Goal: Information Seeking & Learning: Find specific fact

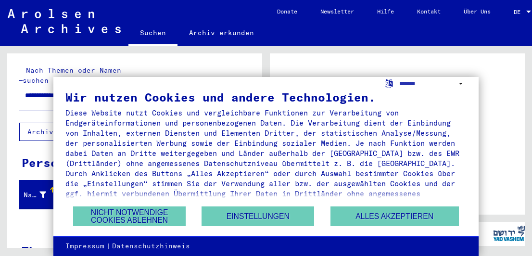
click at [531, 11] on div at bounding box center [528, 12] width 5 height 2
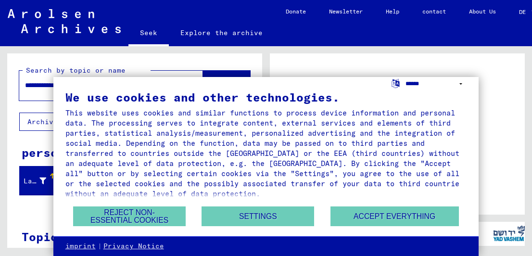
click at [458, 84] on select "**********" at bounding box center [435, 84] width 61 height 14
select select "*****"
click at [405, 77] on select "**********" at bounding box center [435, 84] width 61 height 14
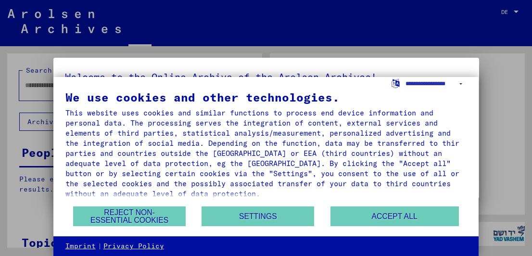
type input "**********"
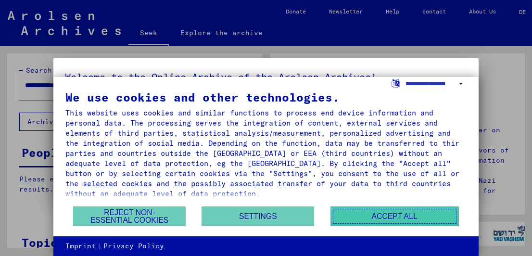
click at [390, 213] on font "Accept all" at bounding box center [395, 216] width 46 height 8
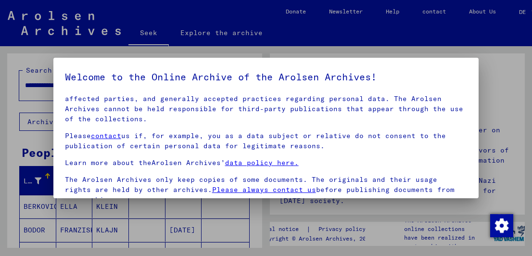
scroll to position [84, 0]
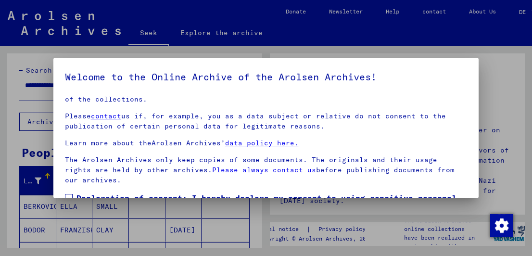
click at [500, 76] on div at bounding box center [266, 128] width 532 height 256
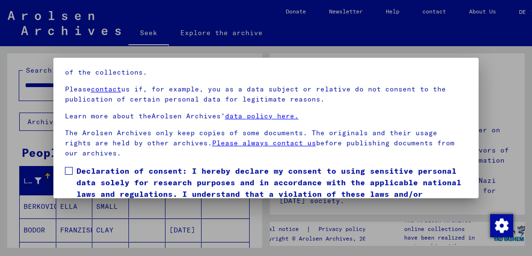
scroll to position [74, 0]
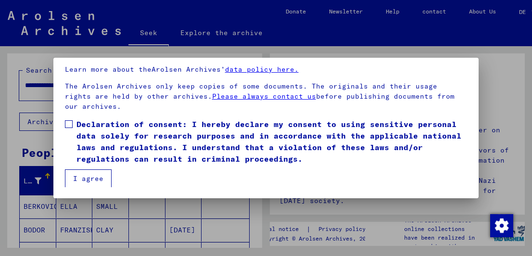
click at [67, 122] on span at bounding box center [69, 124] width 8 height 8
click at [80, 171] on button "I agree" at bounding box center [88, 178] width 47 height 18
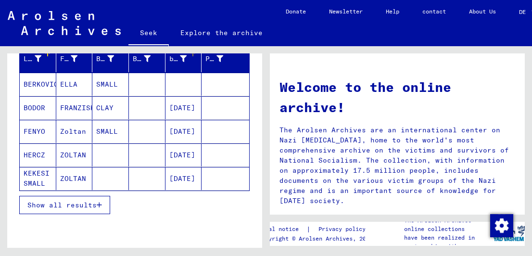
scroll to position [144, 0]
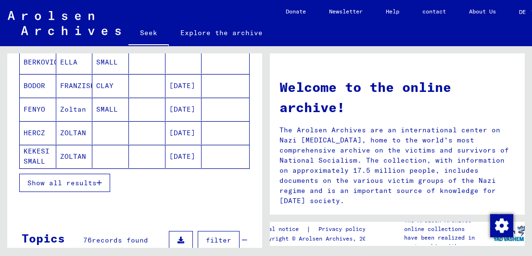
click at [84, 175] on button "Show all results" at bounding box center [64, 183] width 91 height 18
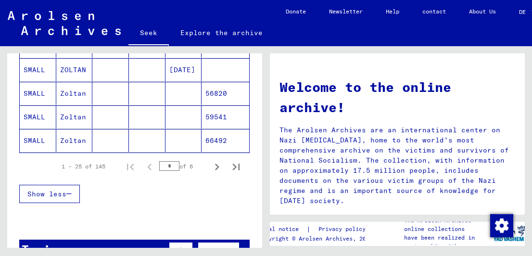
scroll to position [625, 0]
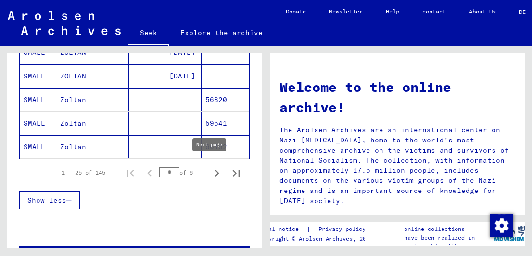
click at [210, 170] on icon "Next page" at bounding box center [216, 172] width 13 height 13
click at [211, 171] on icon "Next page" at bounding box center [216, 172] width 13 height 13
click at [210, 166] on icon "Next page" at bounding box center [216, 172] width 13 height 13
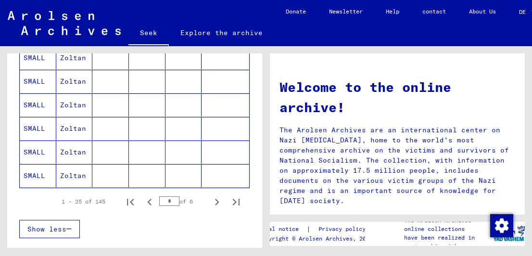
scroll to position [673, 0]
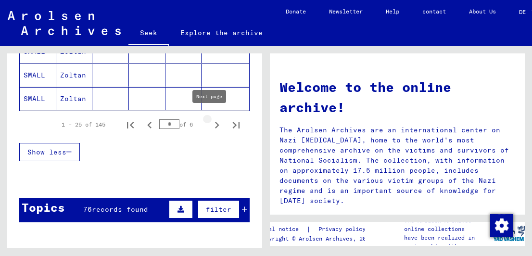
click at [210, 121] on icon "Next page" at bounding box center [216, 124] width 13 height 13
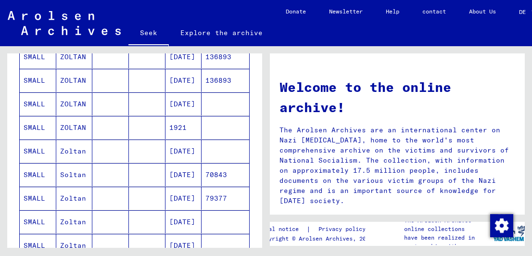
scroll to position [625, 0]
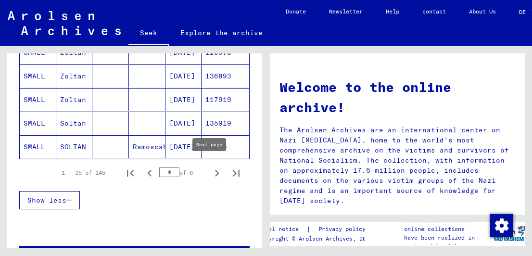
click at [215, 170] on icon "Next page" at bounding box center [217, 173] width 4 height 7
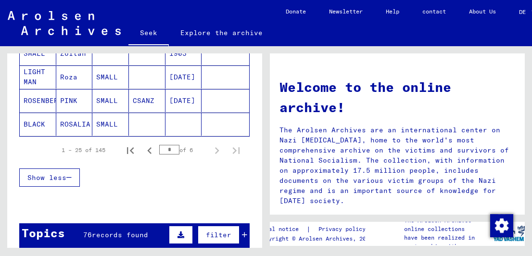
scroll to position [542, 0]
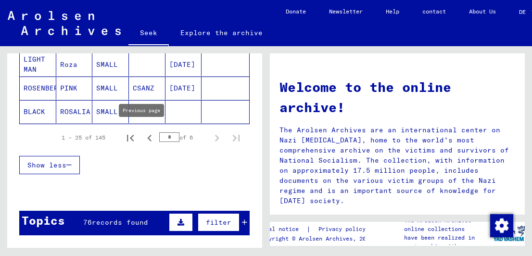
click at [143, 138] on icon "Previous page" at bounding box center [149, 137] width 13 height 13
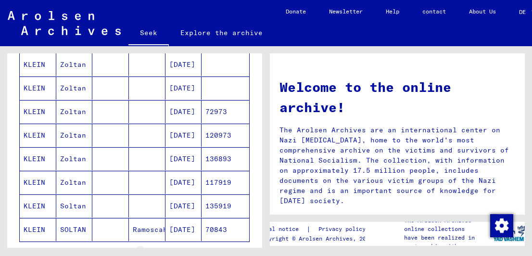
click at [142, 138] on mat-cell at bounding box center [147, 135] width 37 height 23
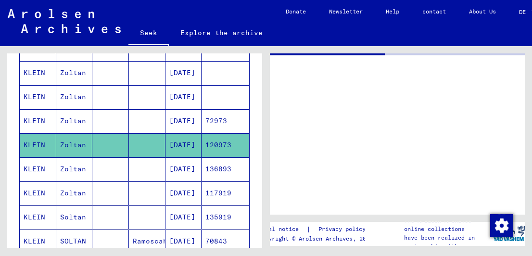
scroll to position [548, 0]
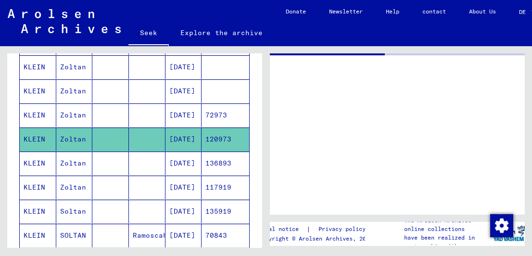
click at [142, 138] on mat-cell at bounding box center [147, 139] width 37 height 24
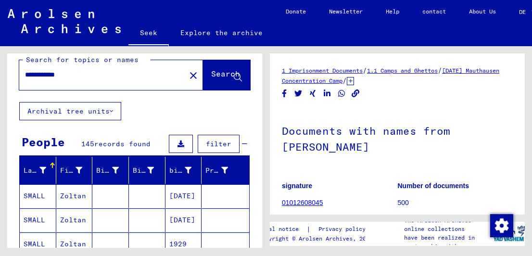
scroll to position [0, 0]
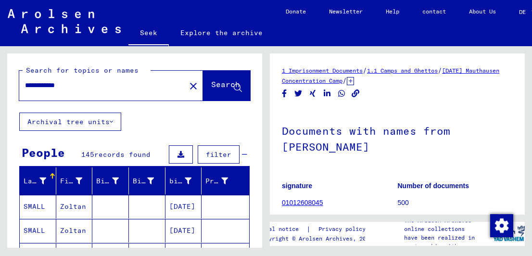
click at [211, 86] on font "Search" at bounding box center [225, 84] width 29 height 10
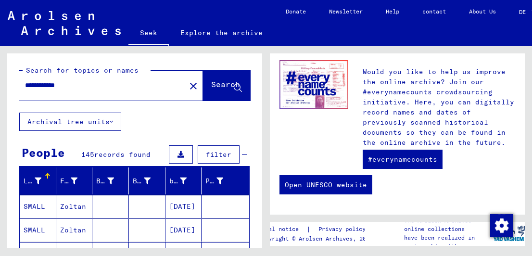
scroll to position [311, 0]
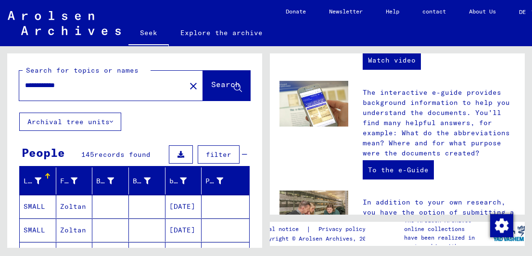
click at [112, 123] on button "Archival tree units" at bounding box center [70, 122] width 102 height 18
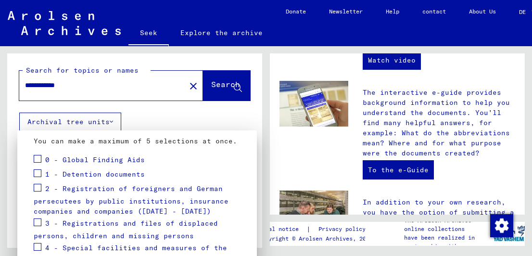
scroll to position [196, 0]
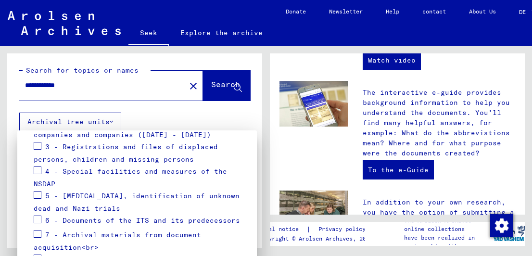
click at [231, 119] on div at bounding box center [266, 128] width 532 height 256
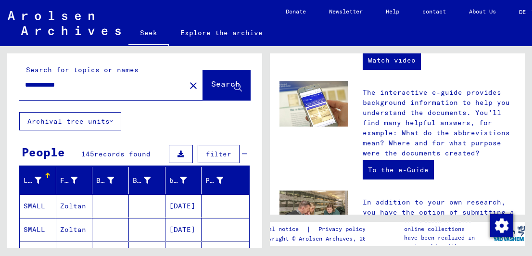
scroll to position [0, 0]
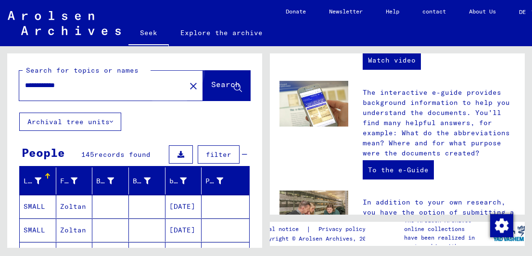
click at [211, 82] on font "Search" at bounding box center [225, 84] width 29 height 10
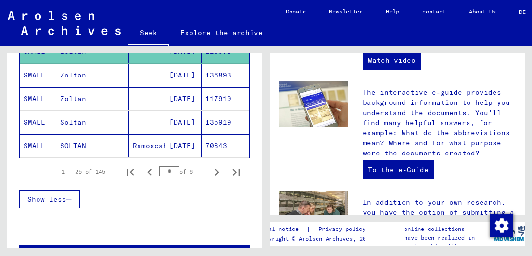
scroll to position [625, 0]
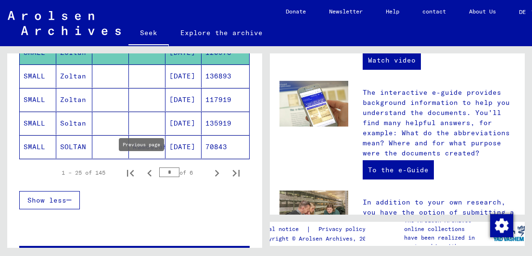
click at [147, 170] on icon "Previous page" at bounding box center [149, 173] width 4 height 7
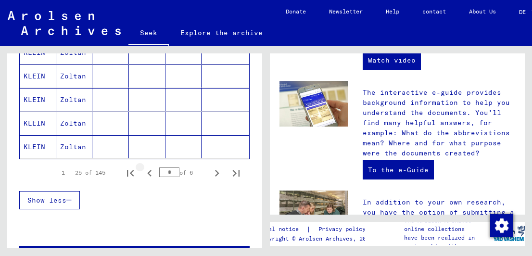
click at [147, 170] on icon "Previous page" at bounding box center [149, 173] width 4 height 7
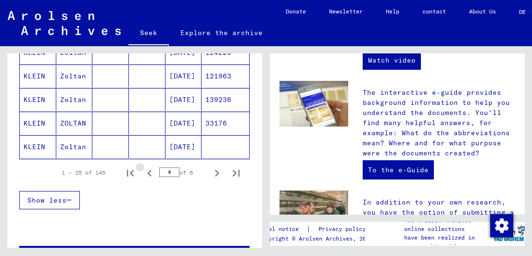
click at [147, 170] on icon "Previous page" at bounding box center [149, 173] width 4 height 7
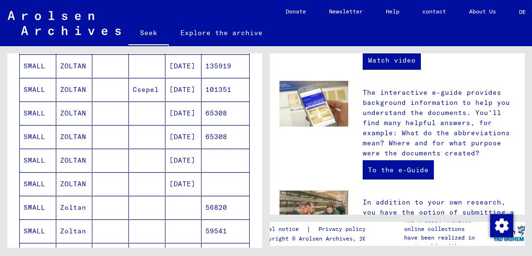
scroll to position [577, 0]
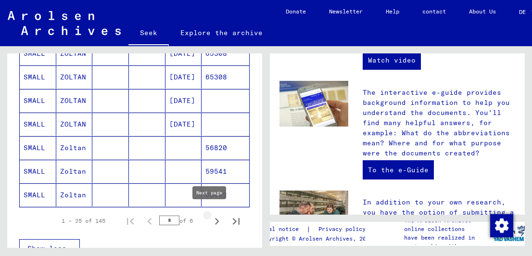
click at [210, 215] on icon "Next page" at bounding box center [216, 220] width 13 height 13
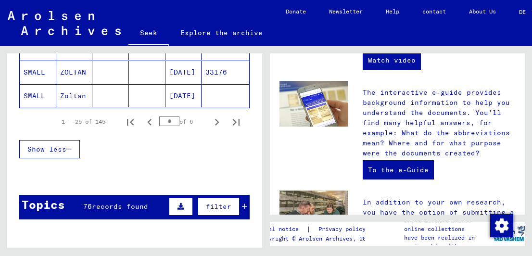
scroll to position [673, 0]
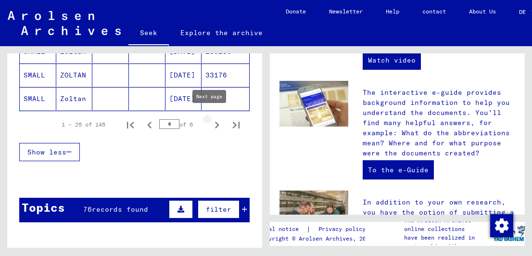
click at [211, 123] on icon "Next page" at bounding box center [216, 124] width 13 height 13
click at [210, 121] on icon "Next page" at bounding box center [216, 124] width 13 height 13
click at [210, 120] on icon "Next page" at bounding box center [216, 124] width 13 height 13
type input "*"
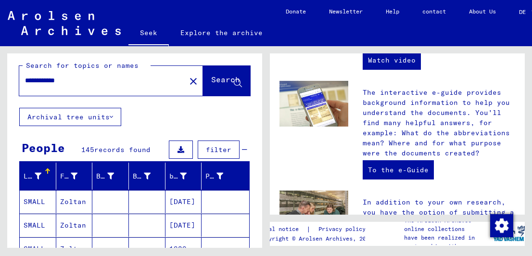
scroll to position [0, 0]
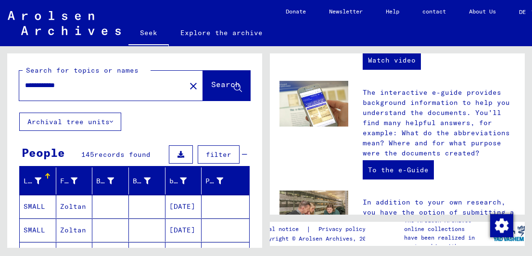
drag, startPoint x: 27, startPoint y: 85, endPoint x: 51, endPoint y: 87, distance: 24.6
click at [51, 87] on input "**********" at bounding box center [99, 85] width 149 height 10
click at [211, 88] on font "Search" at bounding box center [225, 84] width 29 height 10
click at [57, 87] on input "*****" at bounding box center [99, 85] width 149 height 10
type input "**********"
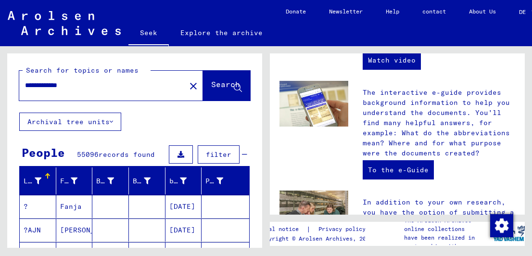
click at [211, 86] on font "Search" at bounding box center [225, 84] width 29 height 10
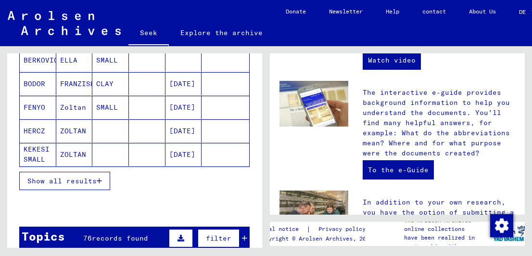
scroll to position [147, 0]
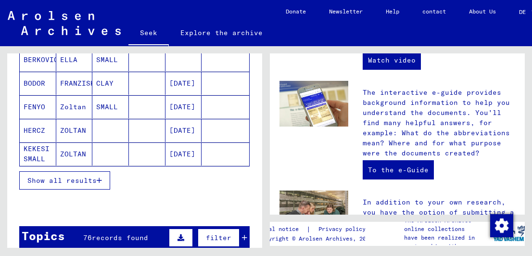
click at [59, 177] on font "Show all results" at bounding box center [61, 180] width 69 height 9
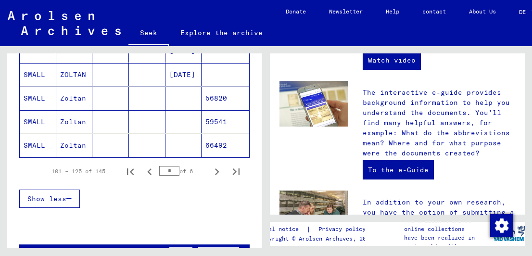
scroll to position [628, 0]
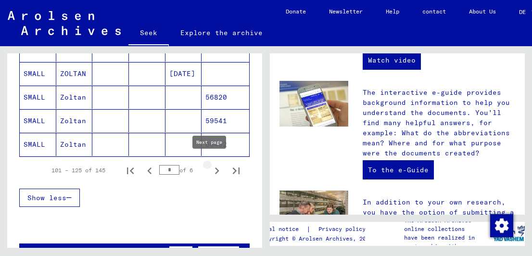
click at [210, 167] on icon "Next page" at bounding box center [216, 170] width 13 height 13
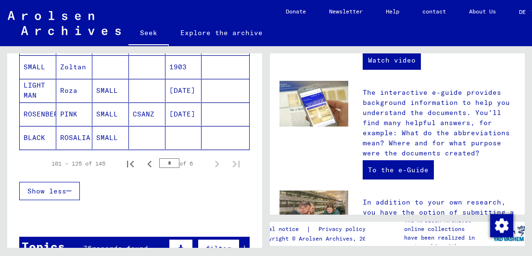
scroll to position [531, 0]
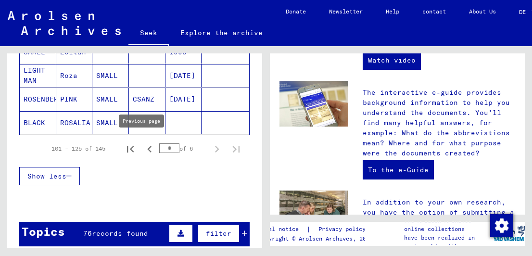
click at [143, 142] on icon "Previous page" at bounding box center [149, 148] width 13 height 13
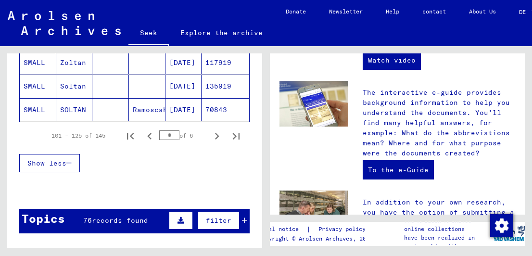
scroll to position [673, 0]
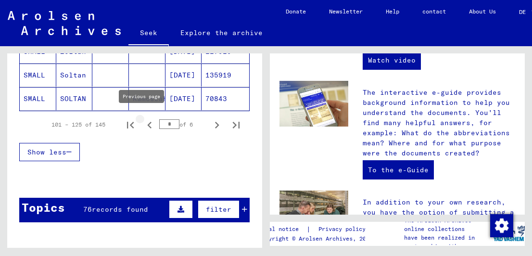
click at [147, 122] on icon "Previous page" at bounding box center [149, 125] width 4 height 7
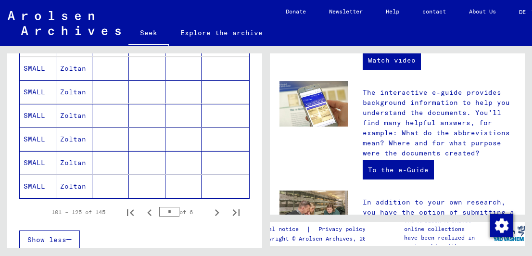
scroll to position [625, 0]
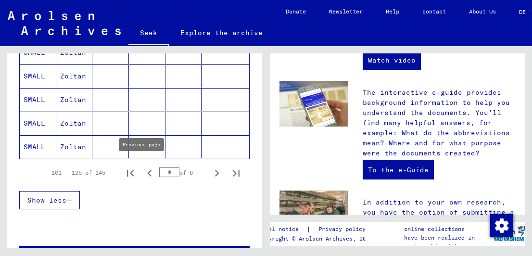
click at [146, 169] on icon "Previous page" at bounding box center [149, 172] width 13 height 13
click at [145, 171] on icon "Previous page" at bounding box center [149, 172] width 13 height 13
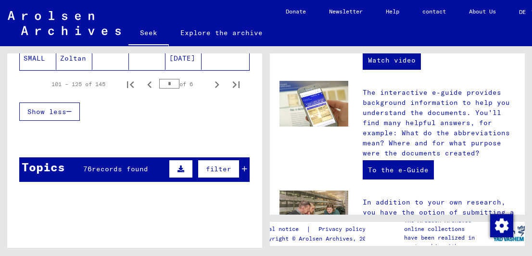
scroll to position [721, 0]
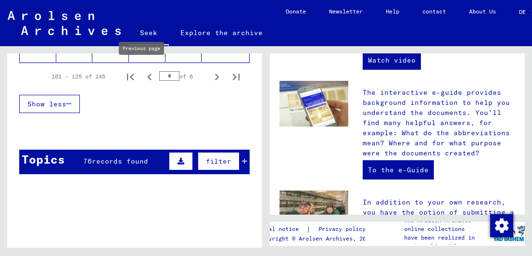
click at [144, 74] on icon "Previous page" at bounding box center [149, 76] width 13 height 13
type input "*"
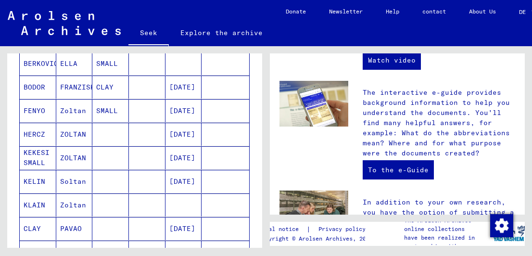
scroll to position [144, 0]
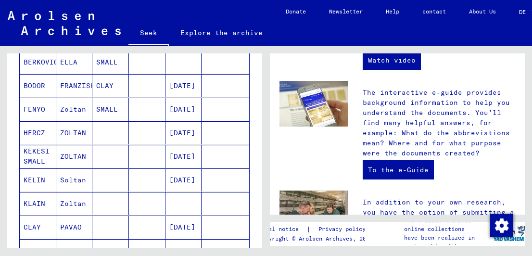
click at [220, 35] on font "Explore the archive" at bounding box center [221, 32] width 82 height 9
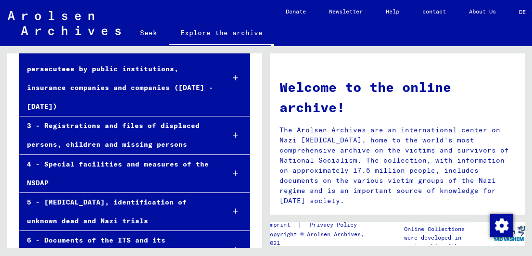
scroll to position [144, 0]
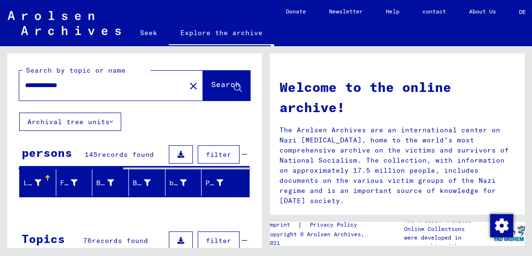
type input "*****"
